Goal: Find contact information: Obtain details needed to contact an individual or organization

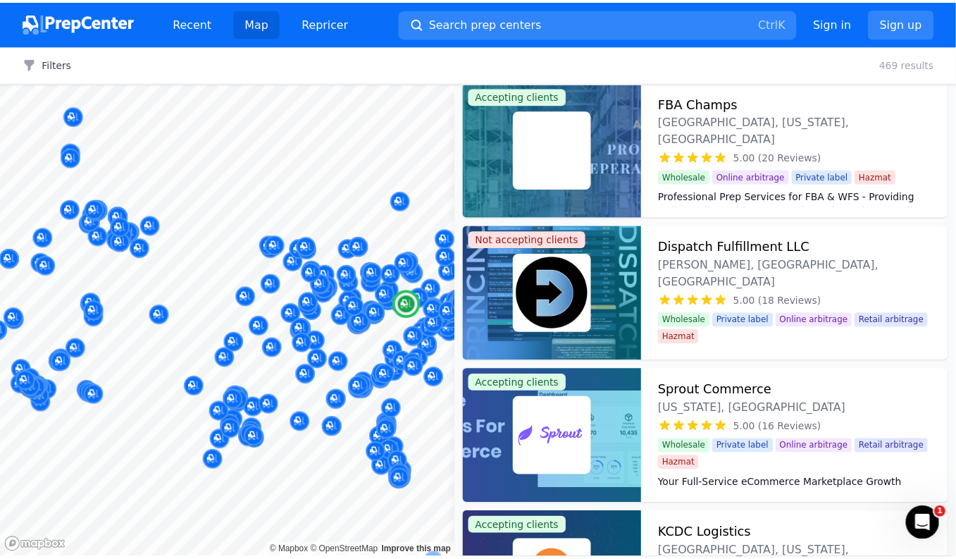
scroll to position [2114, 0]
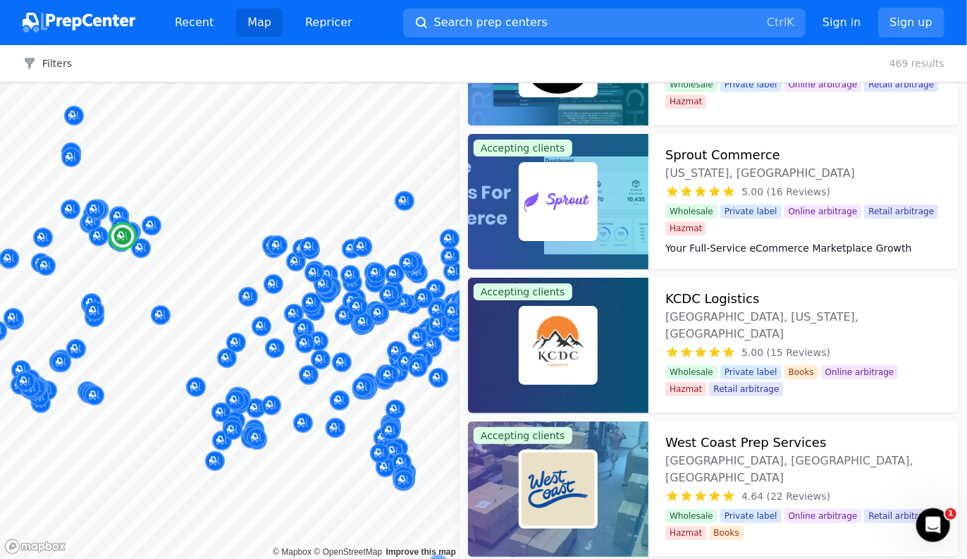
click at [713, 301] on h3 "KCDC Logistics" at bounding box center [712, 299] width 94 height 20
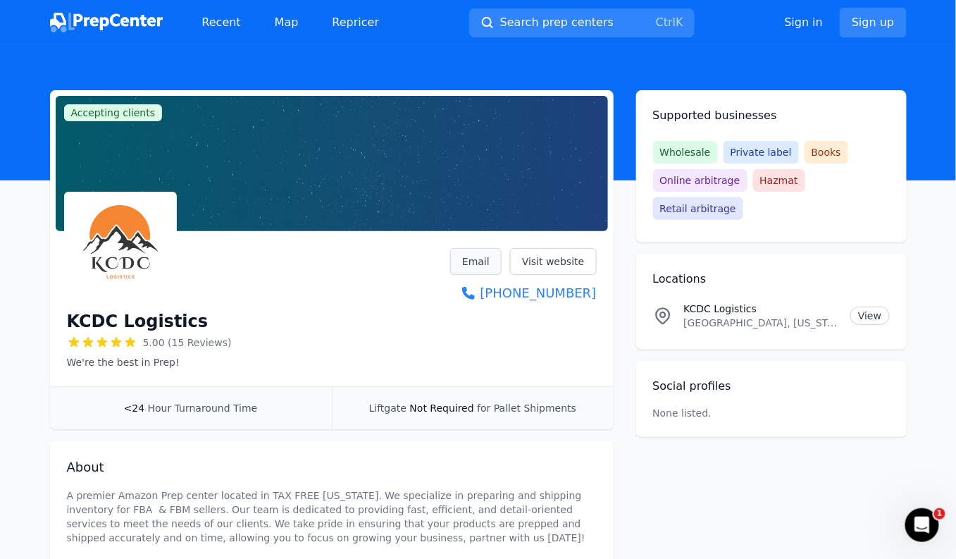
click at [476, 260] on link "Email" at bounding box center [475, 261] width 51 height 27
click at [552, 262] on link "Visit website" at bounding box center [553, 261] width 87 height 27
click at [114, 18] on img at bounding box center [106, 23] width 113 height 20
